Goal: Information Seeking & Learning: Understand process/instructions

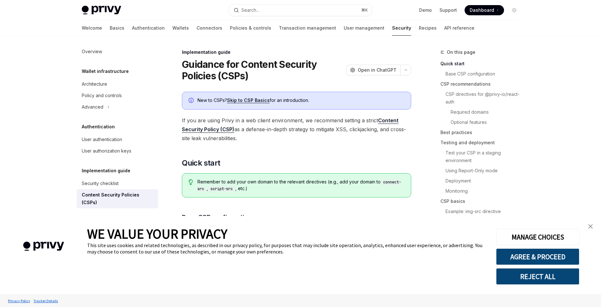
click at [247, 100] on link "Skip to CSP Basics" at bounding box center [248, 100] width 43 height 6
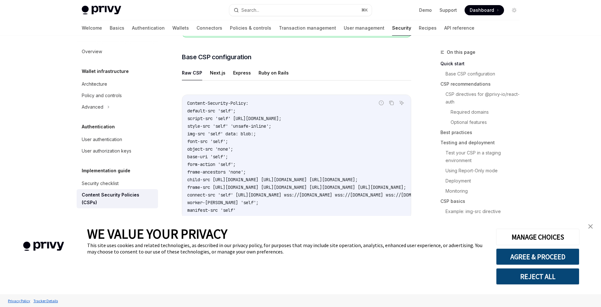
scroll to position [160, 0]
click at [215, 70] on button "Next.js" at bounding box center [218, 73] width 16 height 15
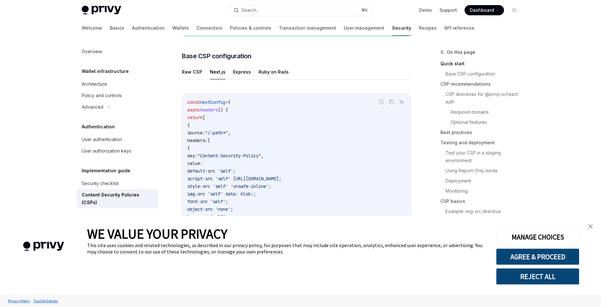
scroll to position [160, 0]
click at [242, 72] on button "Express" at bounding box center [242, 73] width 18 height 15
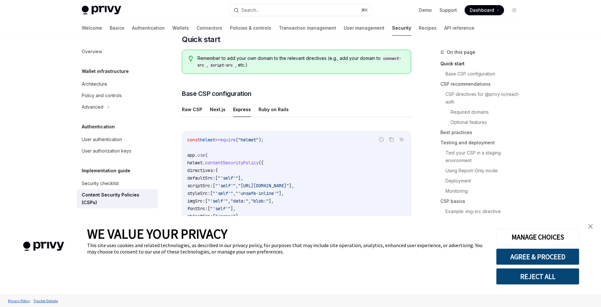
scroll to position [124, 0]
click at [196, 108] on button "Raw CSP" at bounding box center [192, 108] width 20 height 15
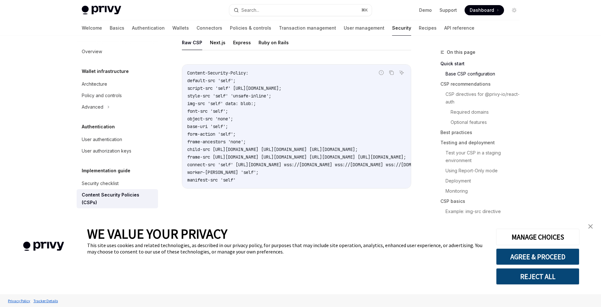
scroll to position [191, 0]
click at [217, 43] on button "Next.js" at bounding box center [218, 41] width 16 height 15
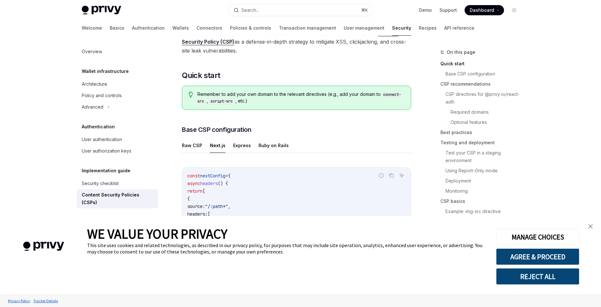
scroll to position [87, 0]
click at [199, 145] on button "Raw CSP" at bounding box center [192, 146] width 20 height 15
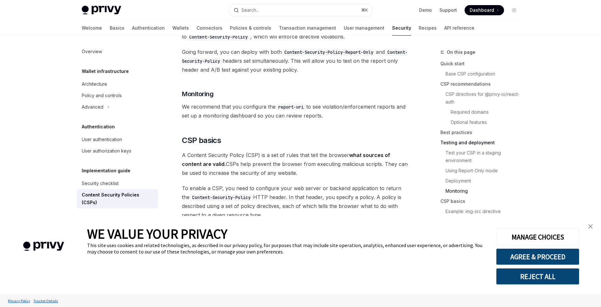
scroll to position [1267, 0]
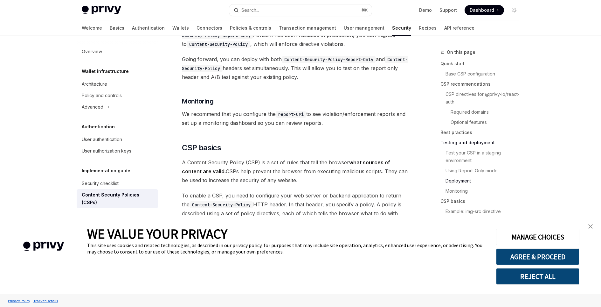
click at [591, 228] on img "close banner" at bounding box center [591, 226] width 4 height 4
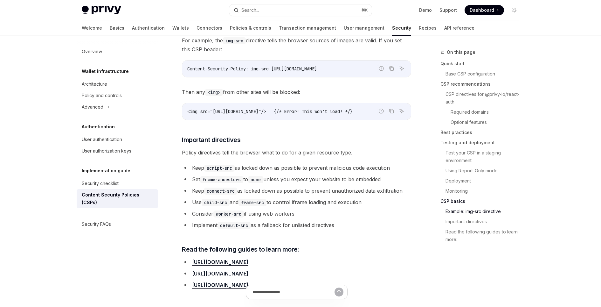
scroll to position [1461, 0]
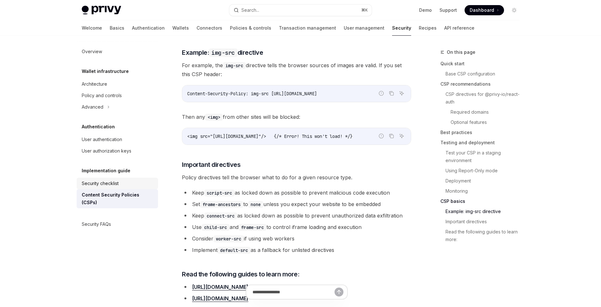
click at [116, 185] on div "Security checklist" at bounding box center [100, 183] width 37 height 8
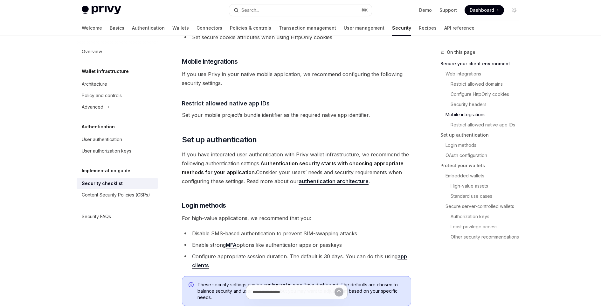
scroll to position [428, 0]
click at [125, 197] on div "Content Security Policies (CSPs)" at bounding box center [116, 195] width 68 height 8
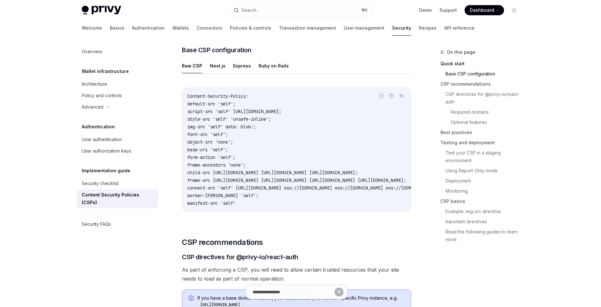
scroll to position [165, 0]
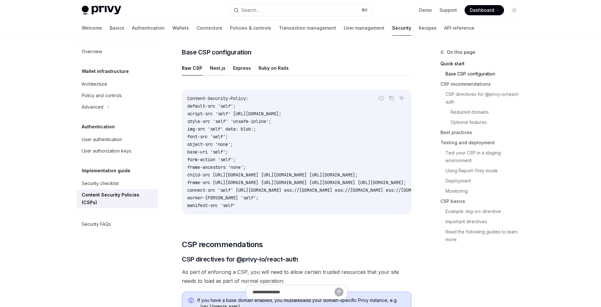
click at [219, 67] on button "Next.js" at bounding box center [218, 67] width 16 height 15
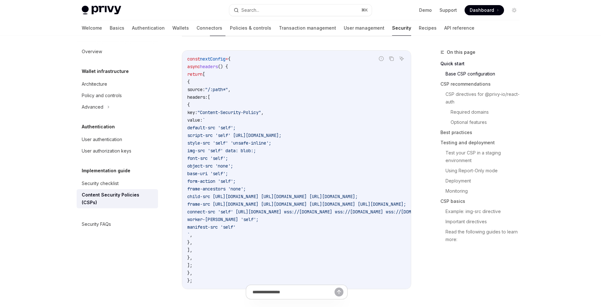
scroll to position [193, 0]
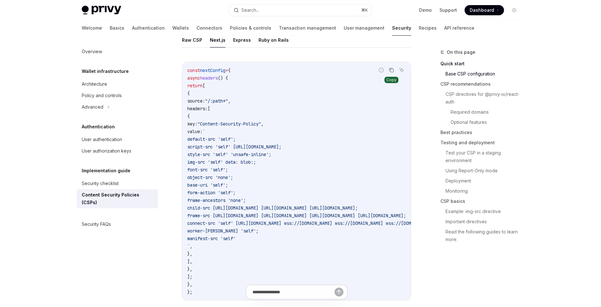
click at [392, 68] on icon "Copy the contents from the code block" at bounding box center [391, 69] width 5 height 5
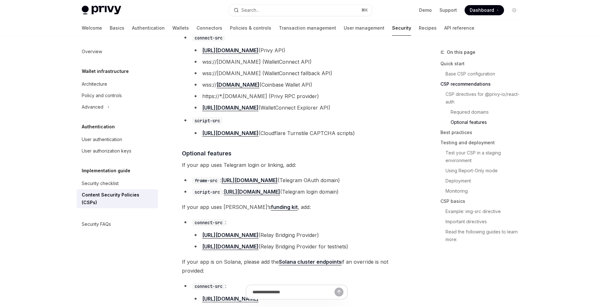
scroll to position [689, 0]
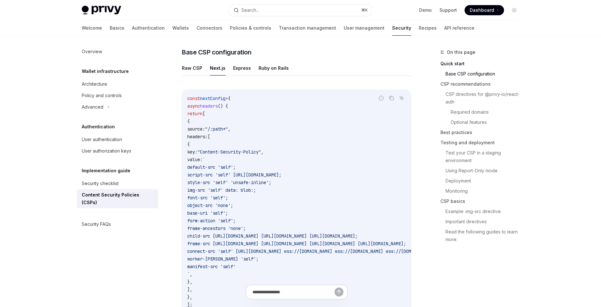
scroll to position [172, 0]
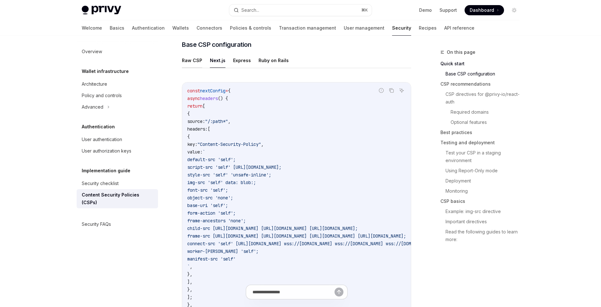
click at [192, 61] on button "Raw CSP" at bounding box center [192, 60] width 20 height 15
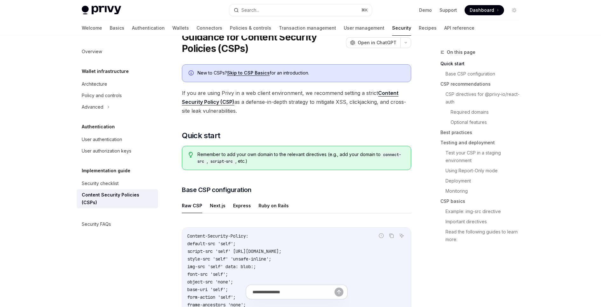
scroll to position [26, 0]
click at [217, 206] on button "Next.js" at bounding box center [218, 206] width 16 height 15
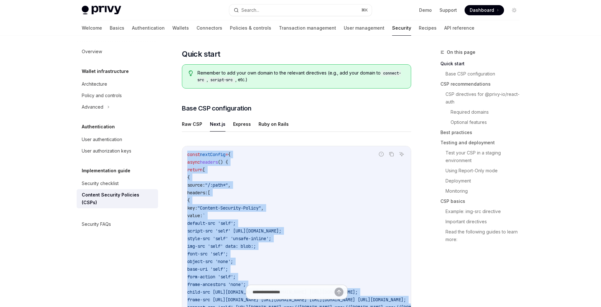
scroll to position [108, 0]
drag, startPoint x: 199, startPoint y: 236, endPoint x: 173, endPoint y: 144, distance: 95.0
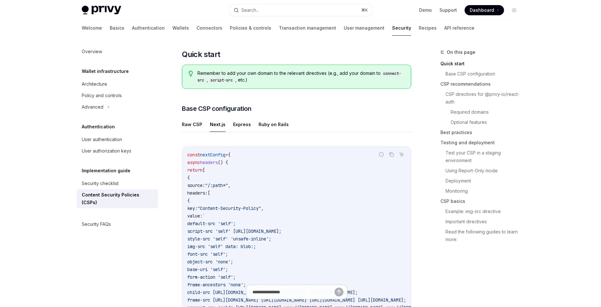
click at [236, 138] on div "Raw CSP Next.js Express Ruby on Rails Report incorrect code Copy Ask AI const n…" at bounding box center [296, 256] width 229 height 278
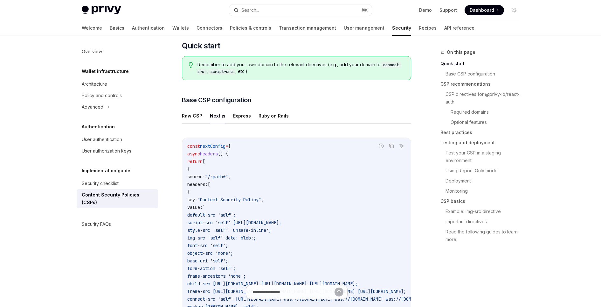
scroll to position [115, 0]
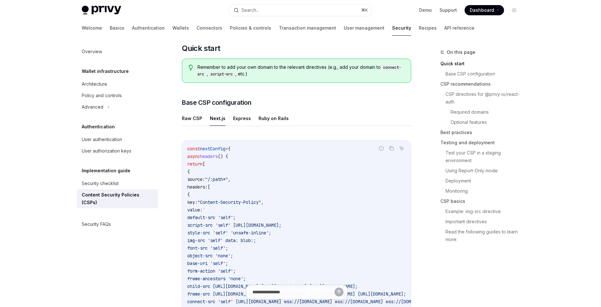
click at [219, 116] on button "Next.js" at bounding box center [218, 118] width 16 height 15
click at [198, 116] on button "Raw CSP" at bounding box center [192, 118] width 20 height 15
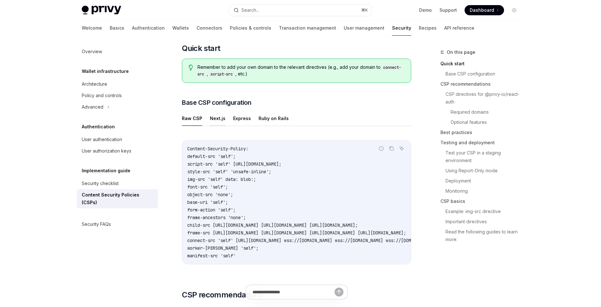
click at [218, 118] on button "Next.js" at bounding box center [218, 118] width 16 height 15
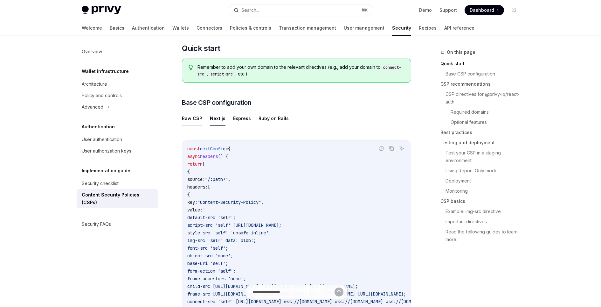
click at [192, 116] on button "Raw CSP" at bounding box center [192, 118] width 20 height 15
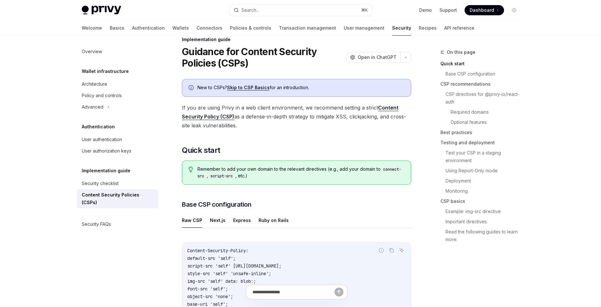
scroll to position [10, 0]
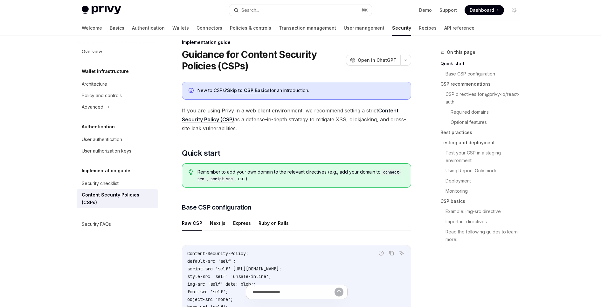
click at [266, 111] on span "If you are using Privy in a web client environment, we recommend setting a stri…" at bounding box center [296, 119] width 229 height 27
click at [284, 111] on span "If you are using Privy in a web client environment, we recommend setting a stri…" at bounding box center [296, 119] width 229 height 27
click at [285, 120] on span "If you are using Privy in a web client environment, we recommend setting a stri…" at bounding box center [296, 119] width 229 height 27
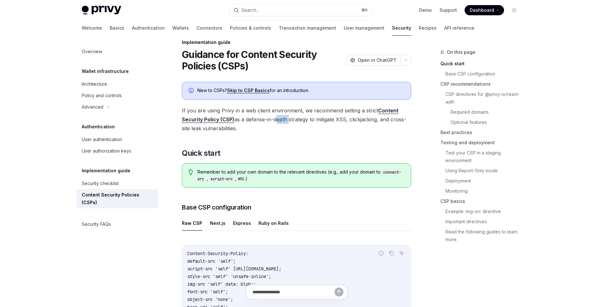
click at [285, 120] on span "If you are using Privy in a web client environment, we recommend setting a stri…" at bounding box center [296, 119] width 229 height 27
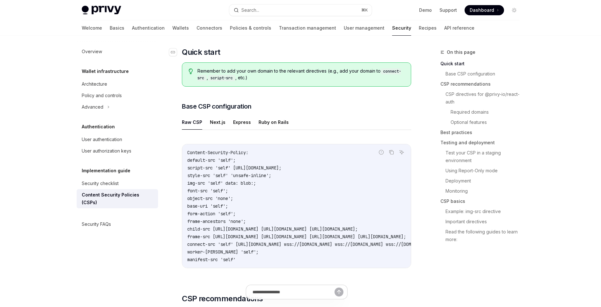
scroll to position [121, 0]
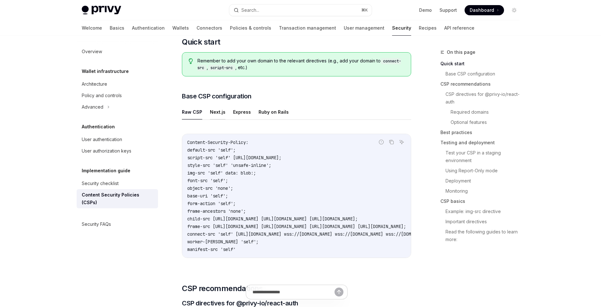
click at [218, 113] on button "Next.js" at bounding box center [218, 111] width 16 height 15
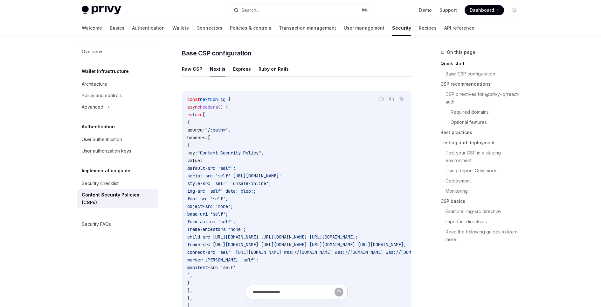
scroll to position [169, 0]
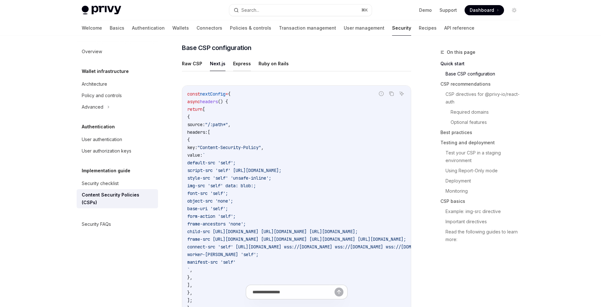
click at [237, 62] on button "Express" at bounding box center [242, 63] width 18 height 15
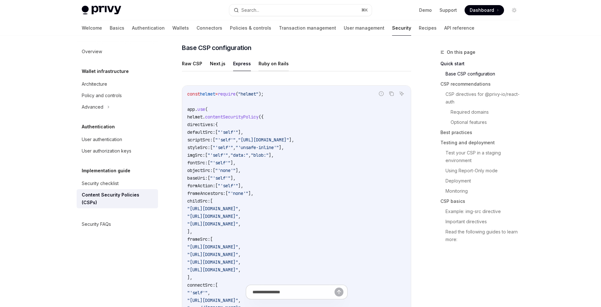
click at [262, 61] on button "Ruby on Rails" at bounding box center [274, 63] width 30 height 15
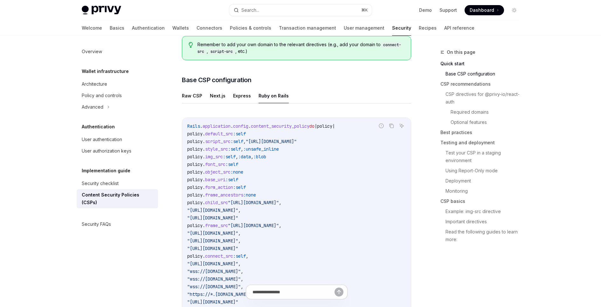
scroll to position [131, 0]
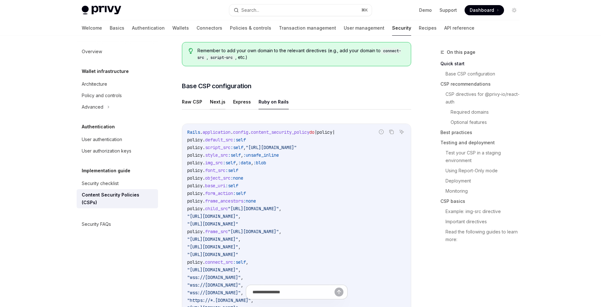
click at [214, 101] on button "Next.js" at bounding box center [218, 101] width 16 height 15
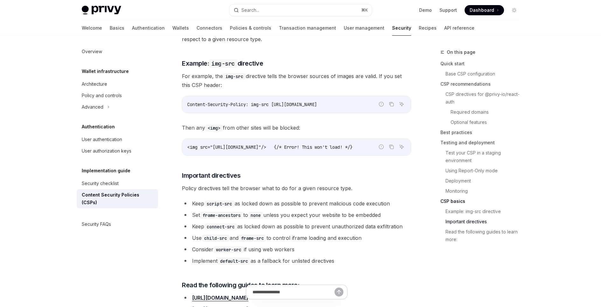
click at [214, 184] on span "Policy directives tell the browser what to do for a given resource type." at bounding box center [296, 188] width 229 height 9
click at [230, 200] on code "script-src" at bounding box center [219, 203] width 31 height 7
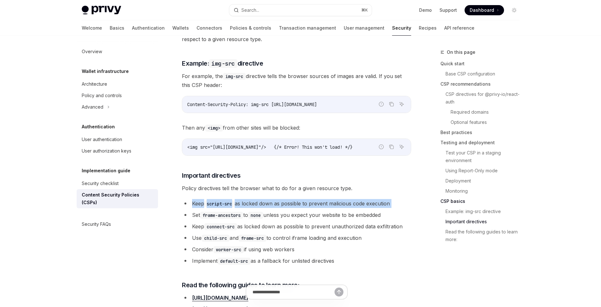
click at [230, 200] on code "script-src" at bounding box center [219, 203] width 31 height 7
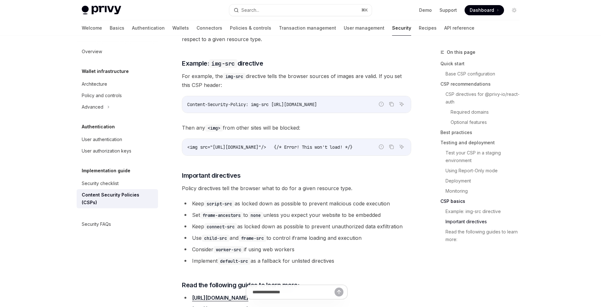
click at [233, 212] on code "frame-ancestors" at bounding box center [221, 215] width 43 height 7
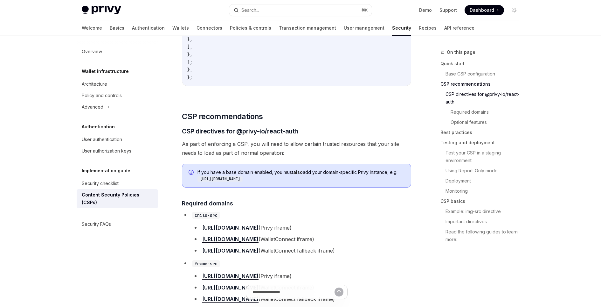
scroll to position [406, 0]
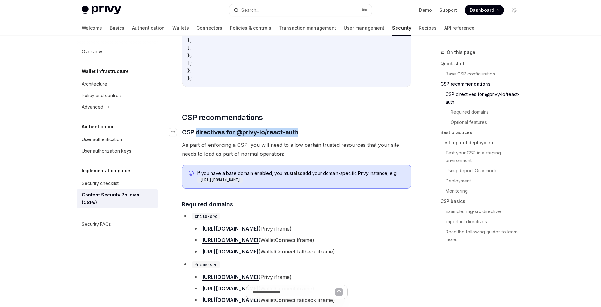
drag, startPoint x: 303, startPoint y: 133, endPoint x: 196, endPoint y: 133, distance: 106.6
click at [196, 133] on h3 "​ CSP directives for @privy-io/react-auth" at bounding box center [296, 132] width 229 height 9
click at [186, 143] on span "As part of enforcing a CSP, you will need to allow certain trusted resources th…" at bounding box center [296, 149] width 229 height 18
click at [173, 132] on icon "Navigate to header" at bounding box center [173, 132] width 4 height 4
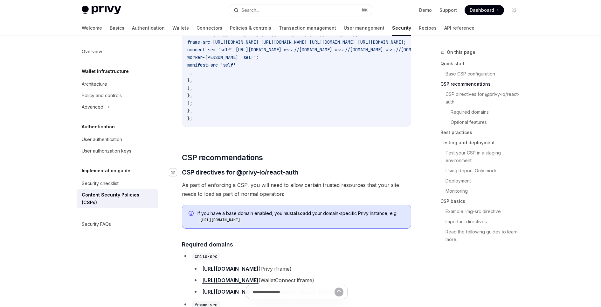
scroll to position [384, 0]
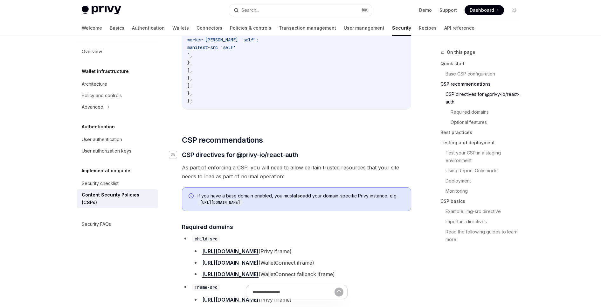
click at [174, 155] on icon "Navigate to header" at bounding box center [173, 154] width 4 height 3
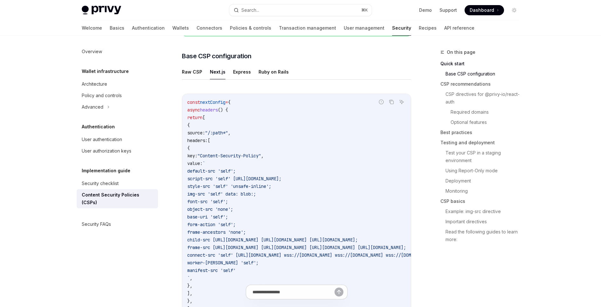
scroll to position [145, 0]
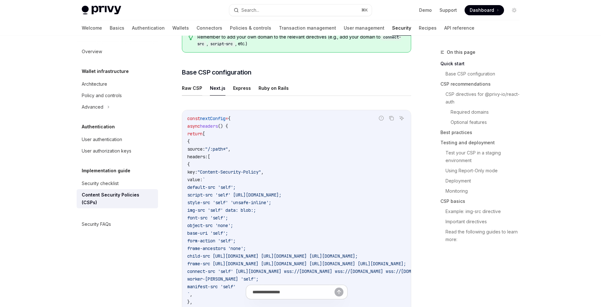
click at [187, 86] on button "Raw CSP" at bounding box center [192, 87] width 20 height 15
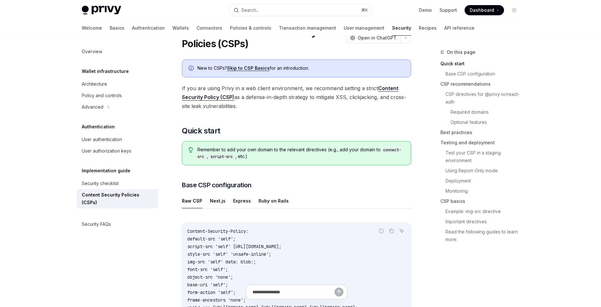
scroll to position [32, 0]
click at [217, 198] on button "Next.js" at bounding box center [218, 200] width 16 height 15
type textarea "*"
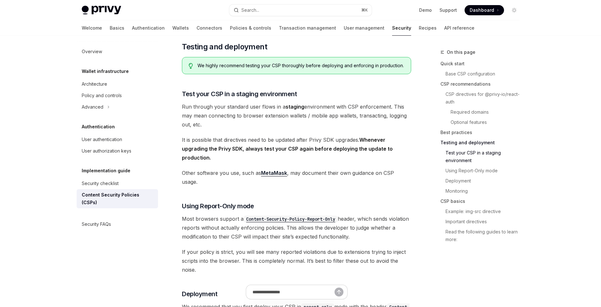
scroll to position [1088, 0]
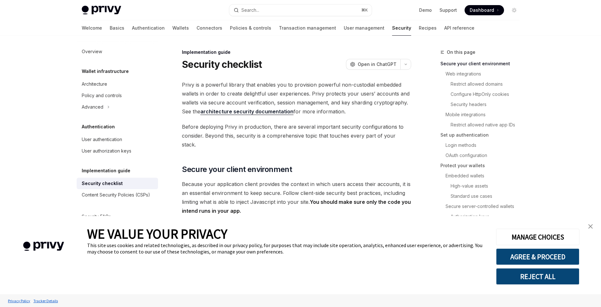
click at [592, 227] on img "close banner" at bounding box center [591, 226] width 4 height 4
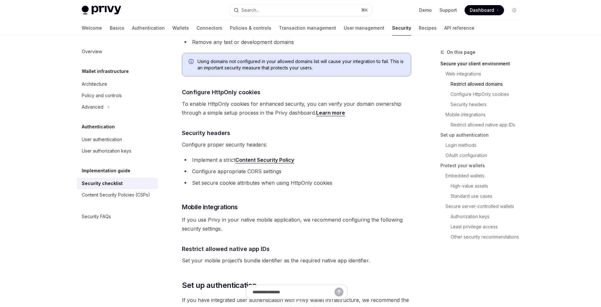
scroll to position [271, 0]
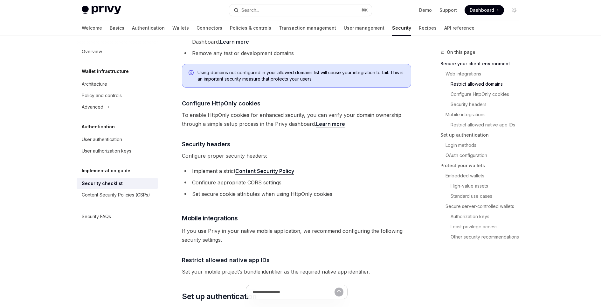
click at [273, 168] on link "Content Security Policy" at bounding box center [264, 171] width 59 height 7
type textarea "*"
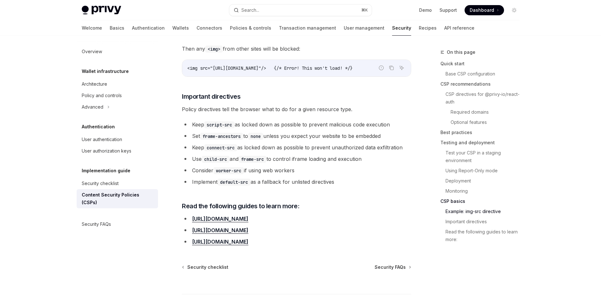
scroll to position [1555, 0]
